Goal: Task Accomplishment & Management: Manage account settings

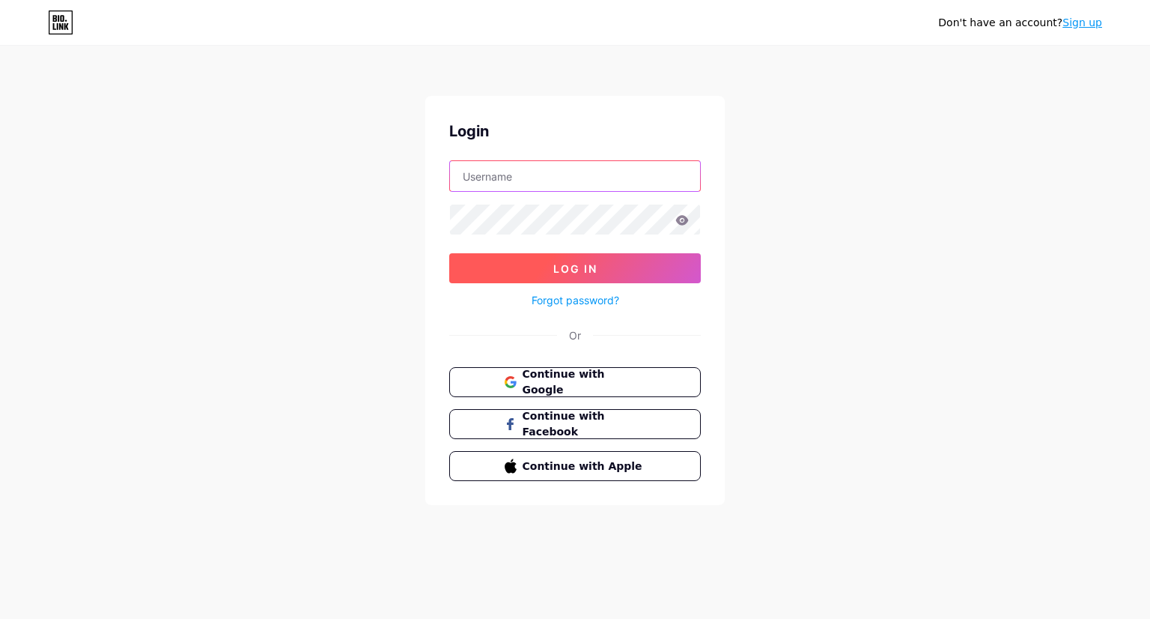
type input "[EMAIL_ADDRESS][DOMAIN_NAME]"
click at [618, 267] on button "Log In" at bounding box center [575, 268] width 252 height 30
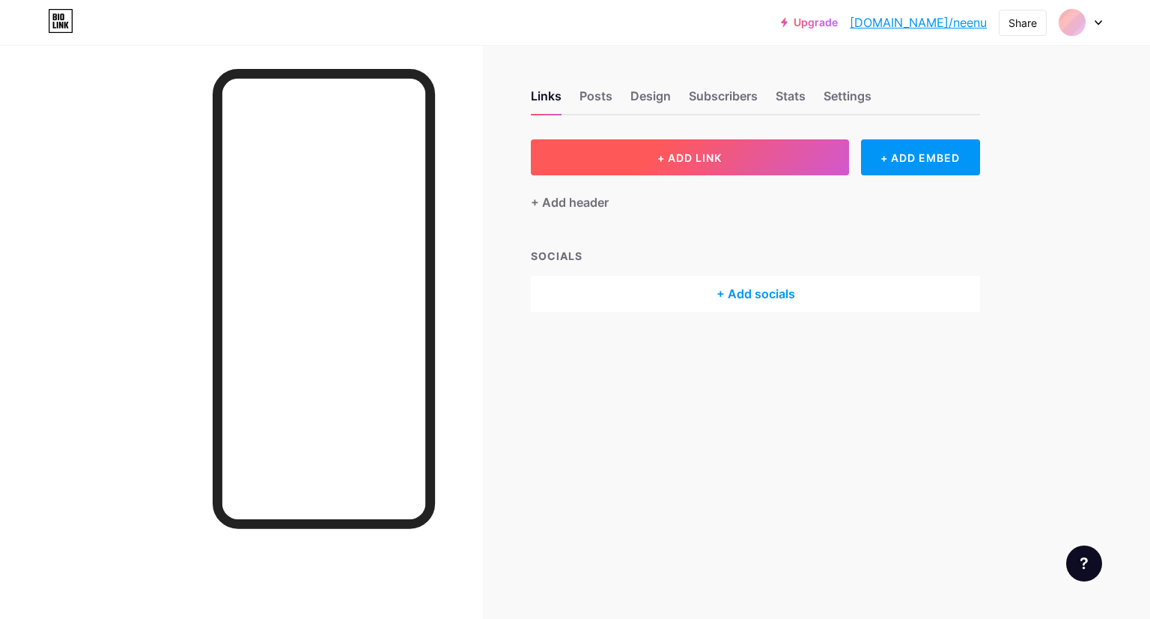
click at [788, 161] on button "+ ADD LINK" at bounding box center [690, 157] width 318 height 36
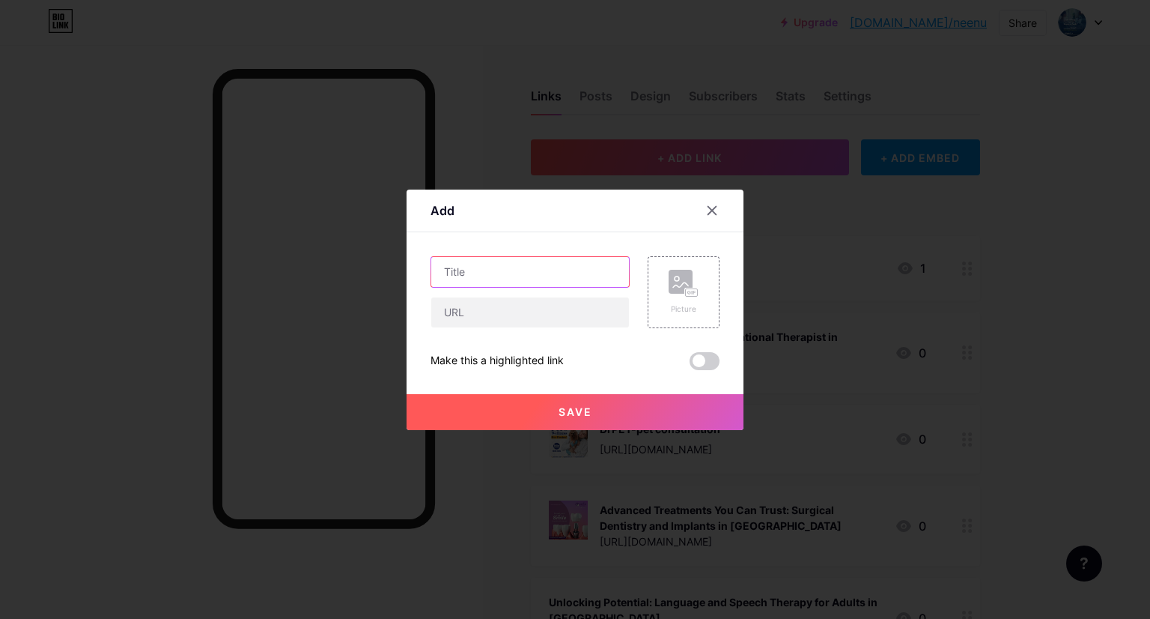
click at [521, 277] on input "text" at bounding box center [530, 272] width 198 height 30
paste input "SEO that lasts a long time"
type input "SEO that lasts a long time"
click at [497, 314] on input "text" at bounding box center [530, 312] width 198 height 30
paste input "[URL][DOMAIN_NAME]"
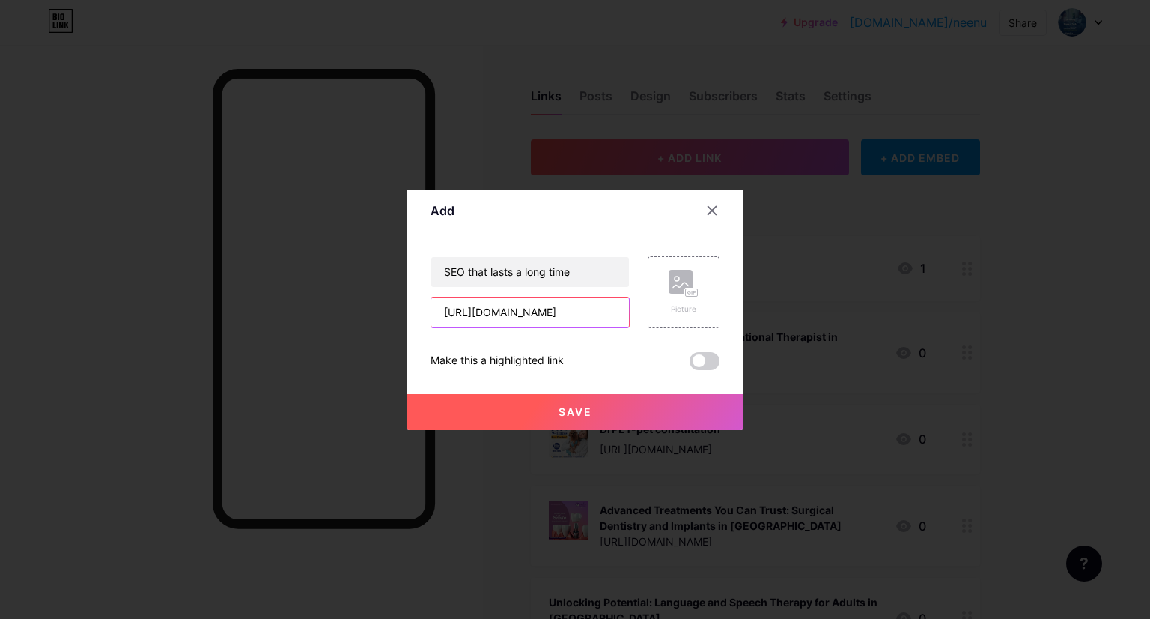
scroll to position [0, 100]
type input "[URL][DOMAIN_NAME]"
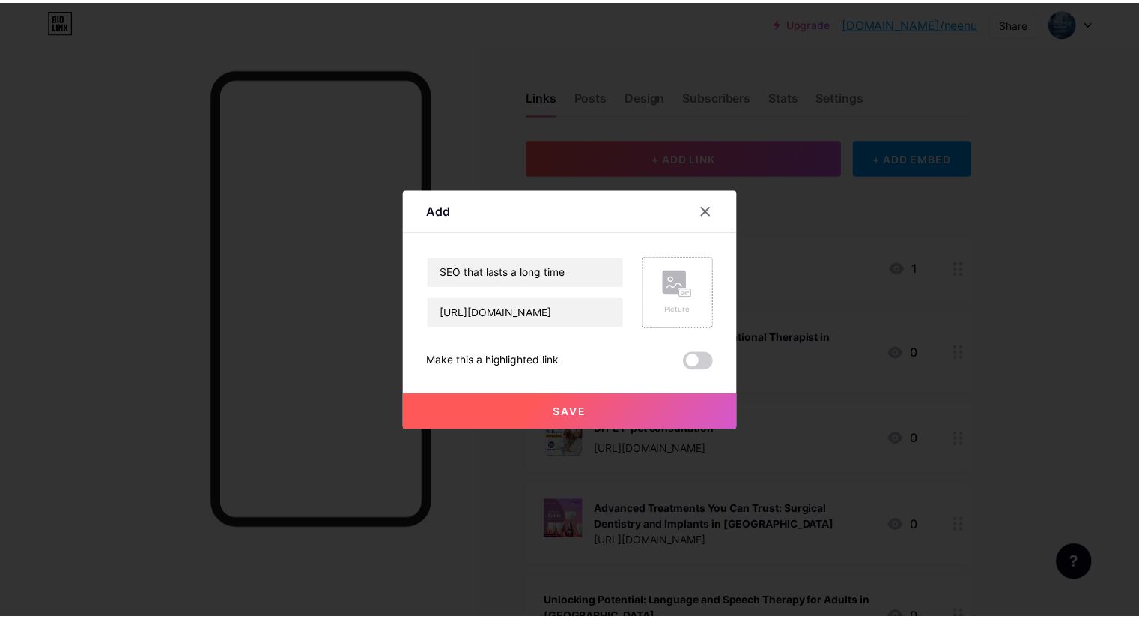
scroll to position [0, 0]
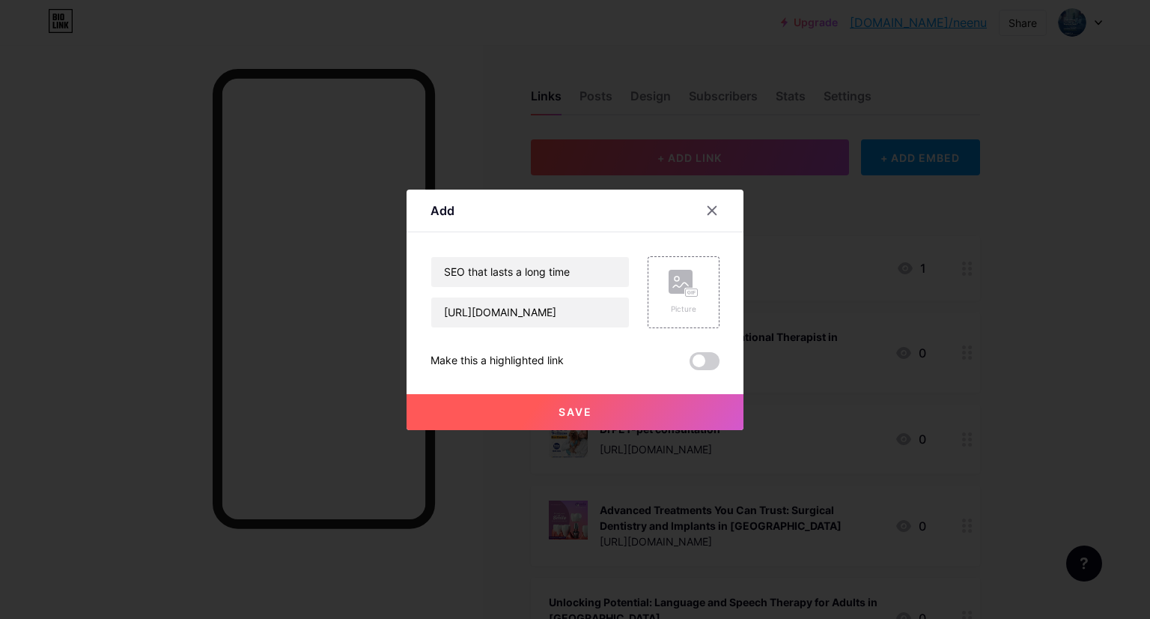
click at [643, 410] on button "Save" at bounding box center [575, 412] width 337 height 36
